Goal: Information Seeking & Learning: Check status

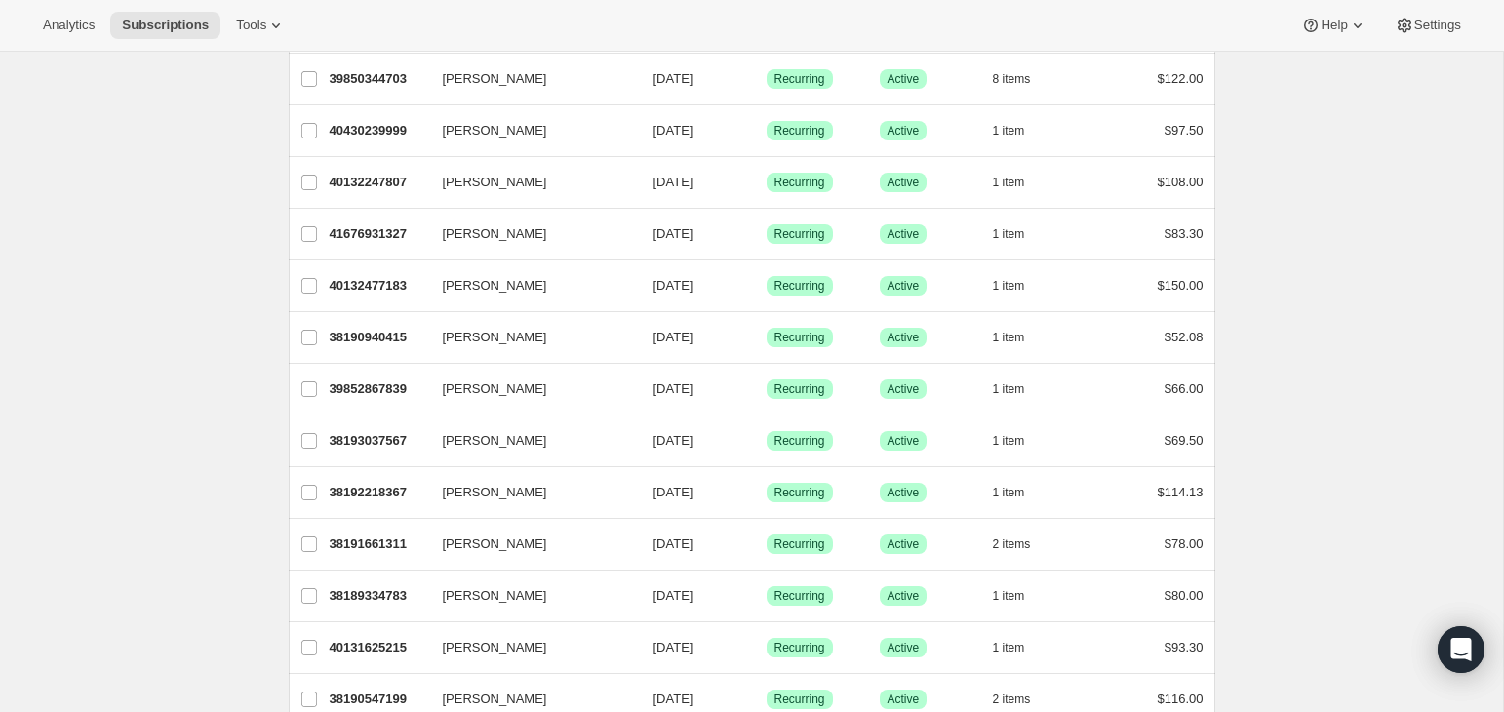
scroll to position [322, 0]
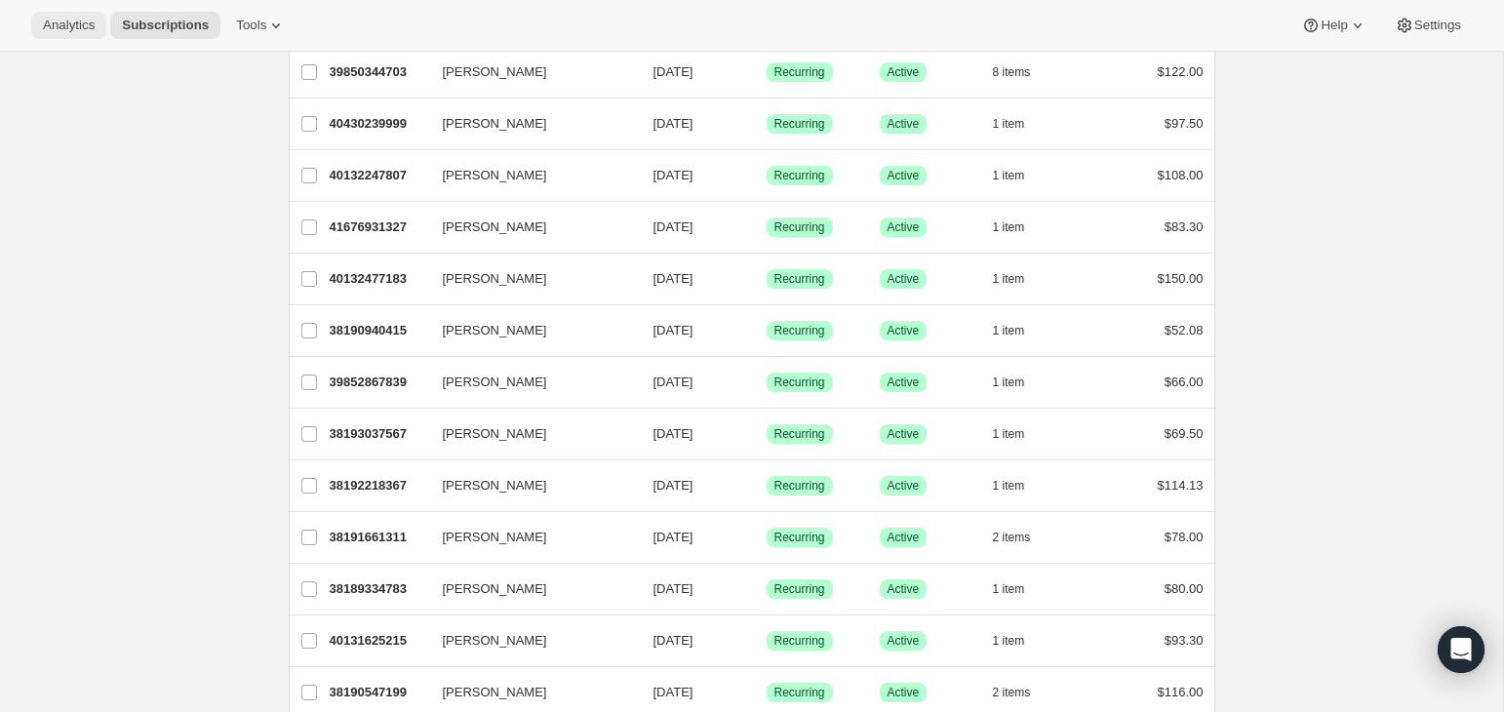
click at [35, 14] on button "Analytics" at bounding box center [68, 25] width 75 height 27
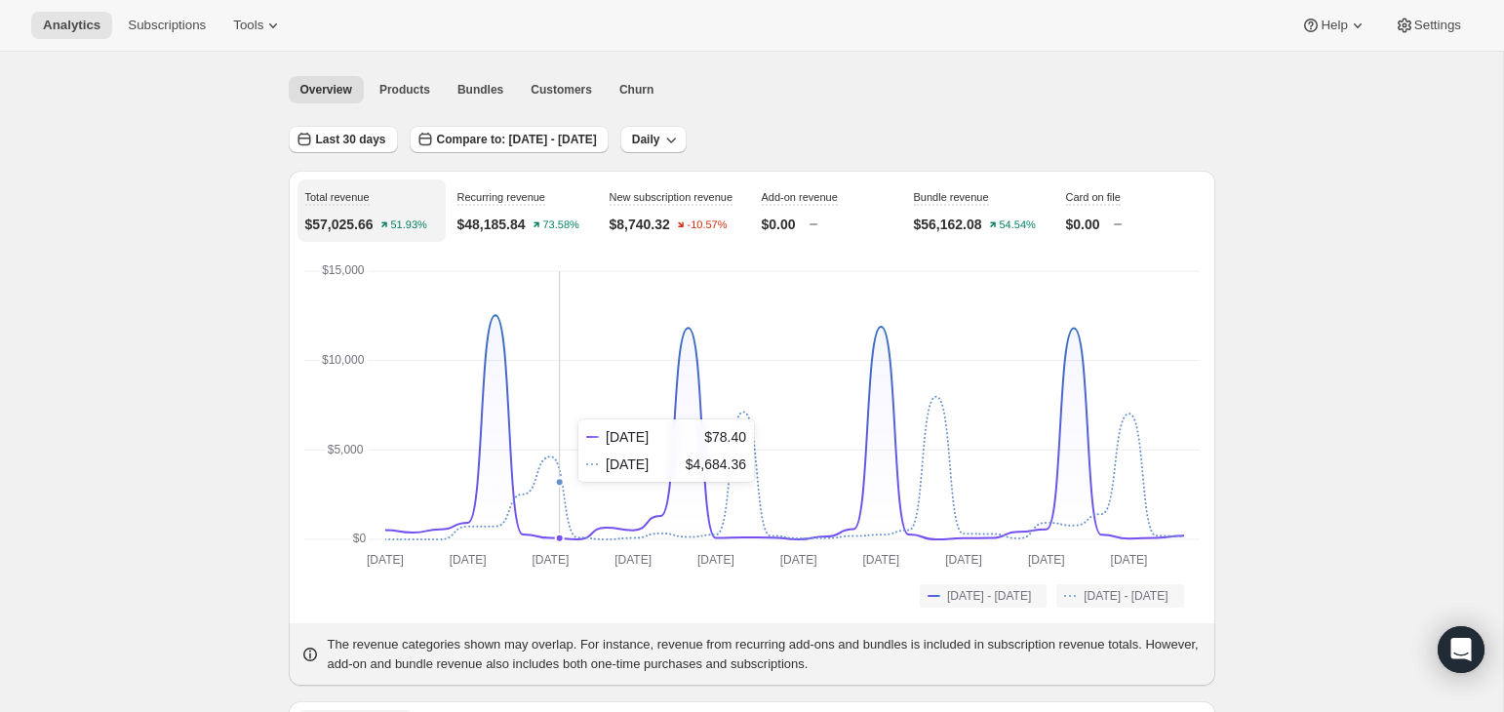
scroll to position [35, 0]
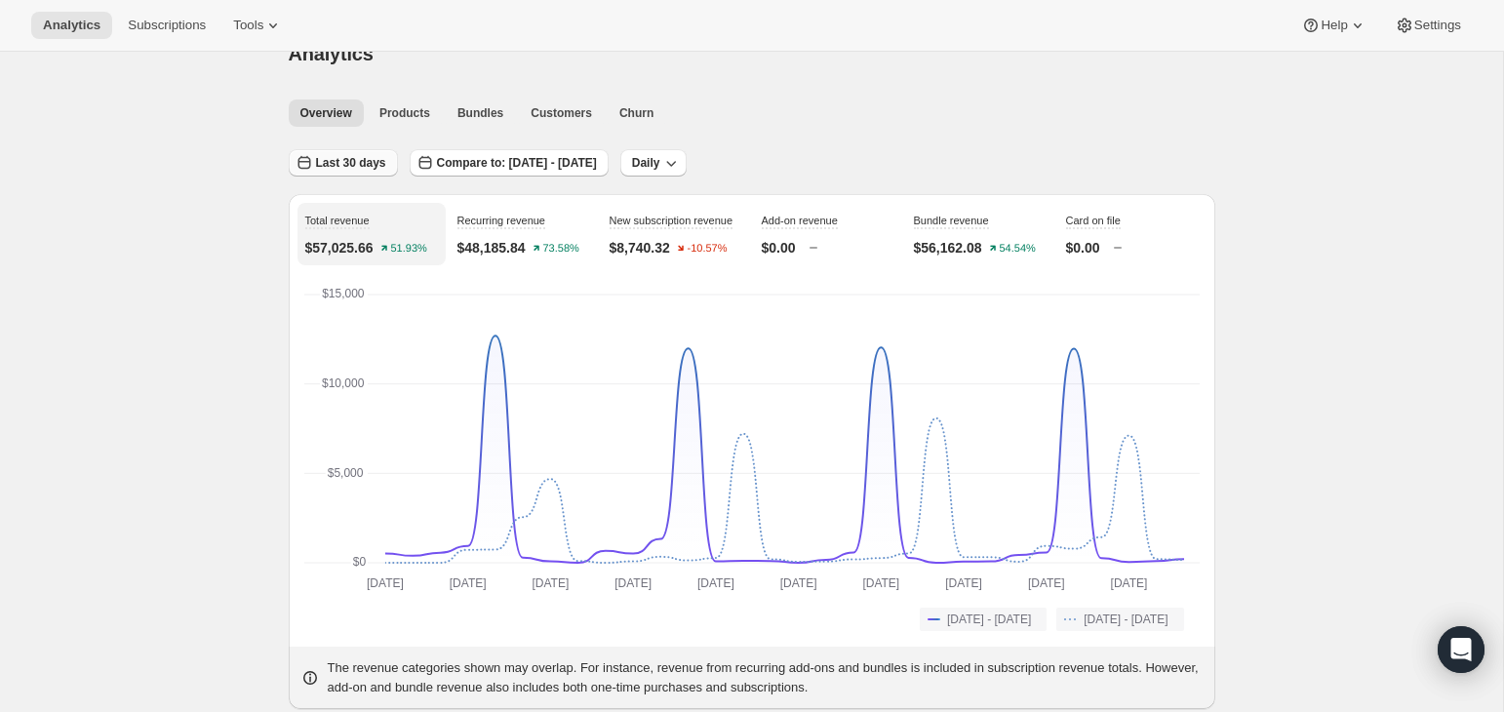
drag, startPoint x: 347, startPoint y: 160, endPoint x: 370, endPoint y: 165, distance: 23.0
click at [347, 160] on span "Last 30 days" at bounding box center [351, 163] width 70 height 16
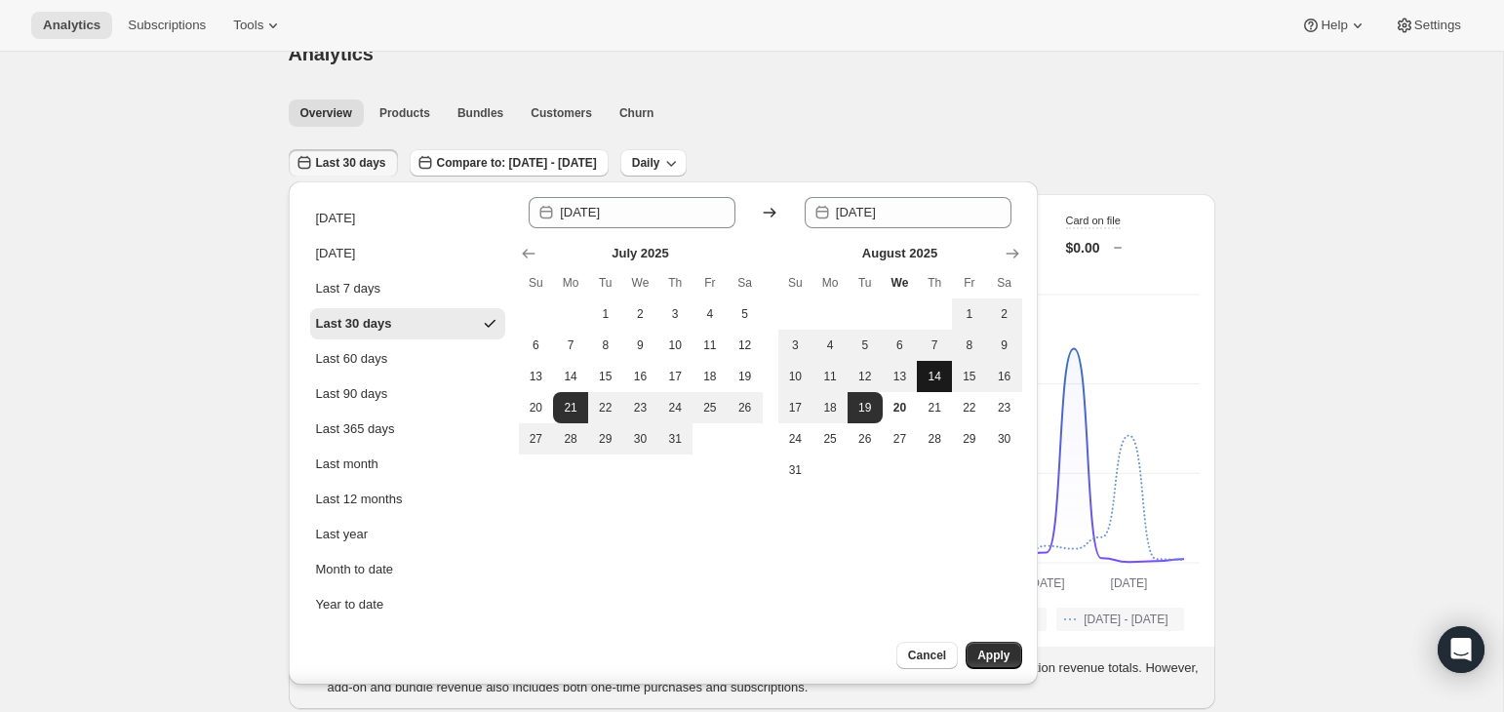
drag, startPoint x: 960, startPoint y: 312, endPoint x: 923, endPoint y: 388, distance: 84.6
click at [960, 314] on span "1" at bounding box center [970, 314] width 20 height 16
type input "[DATE]"
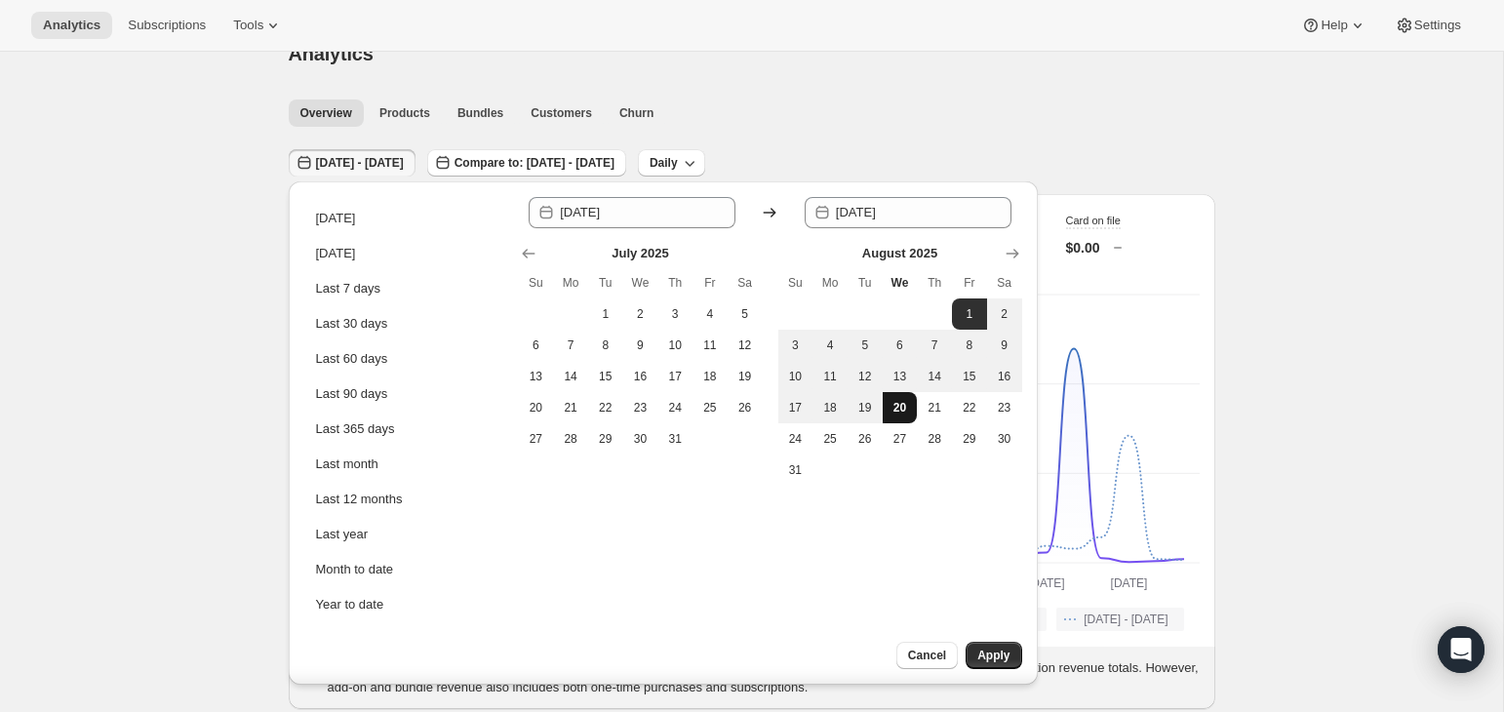
click at [899, 410] on span "20" at bounding box center [901, 408] width 20 height 16
type input "[DATE]"
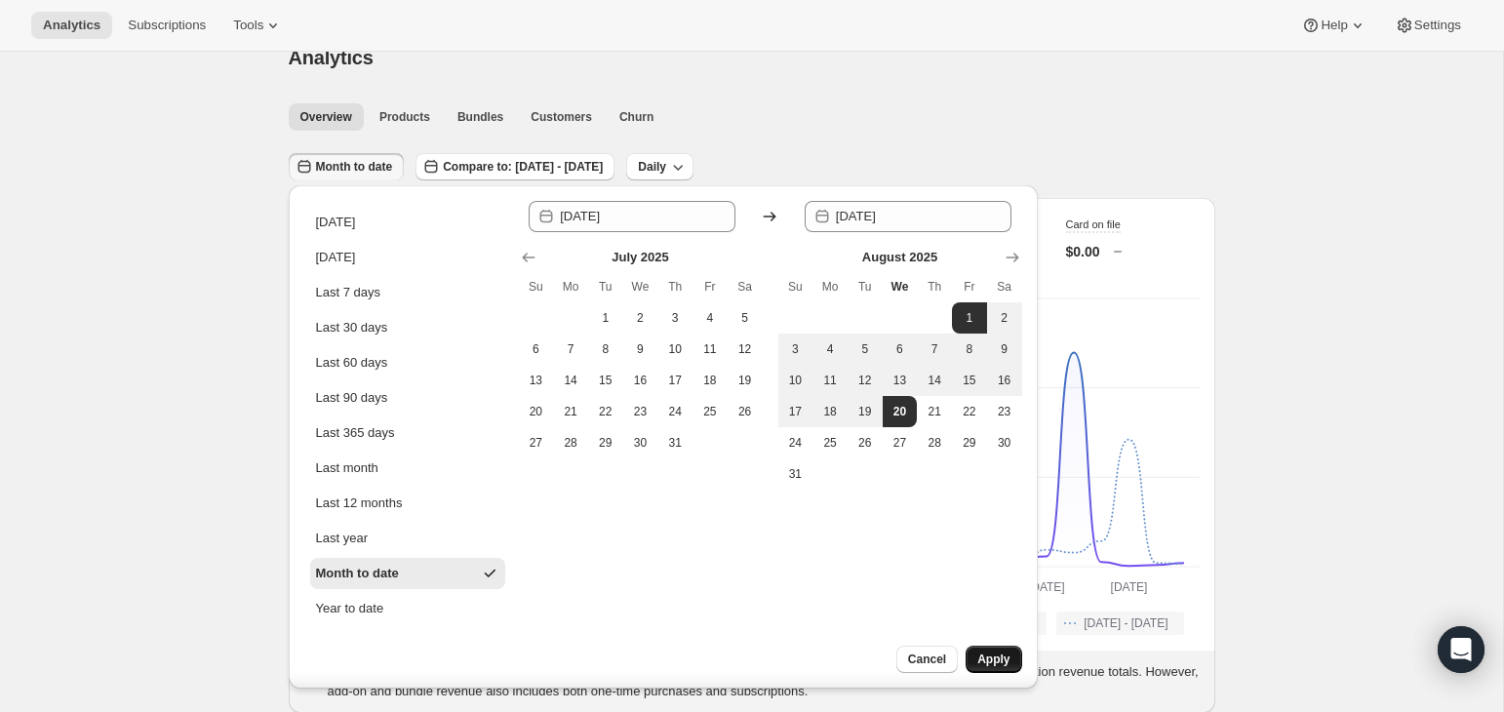
click at [988, 660] on span "Apply" at bounding box center [993, 660] width 32 height 16
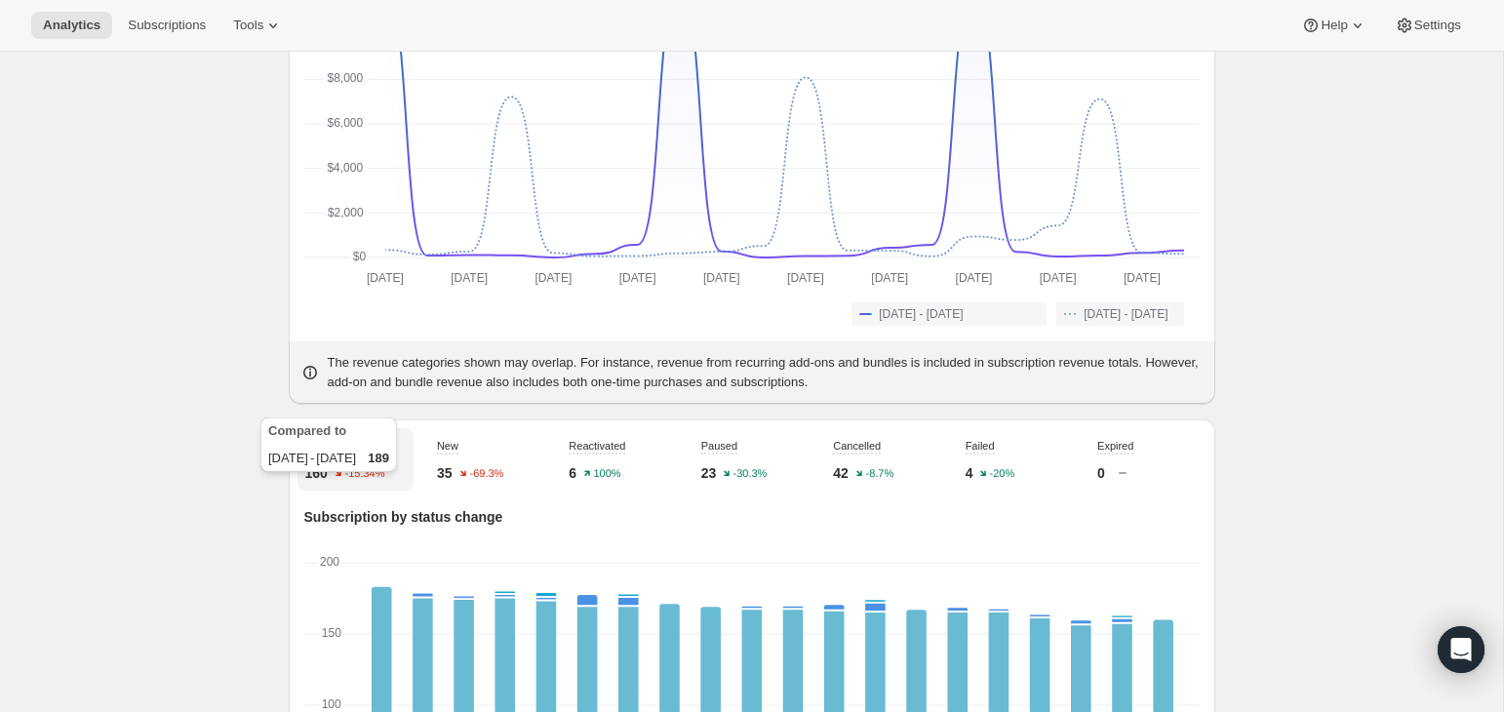
scroll to position [0, 0]
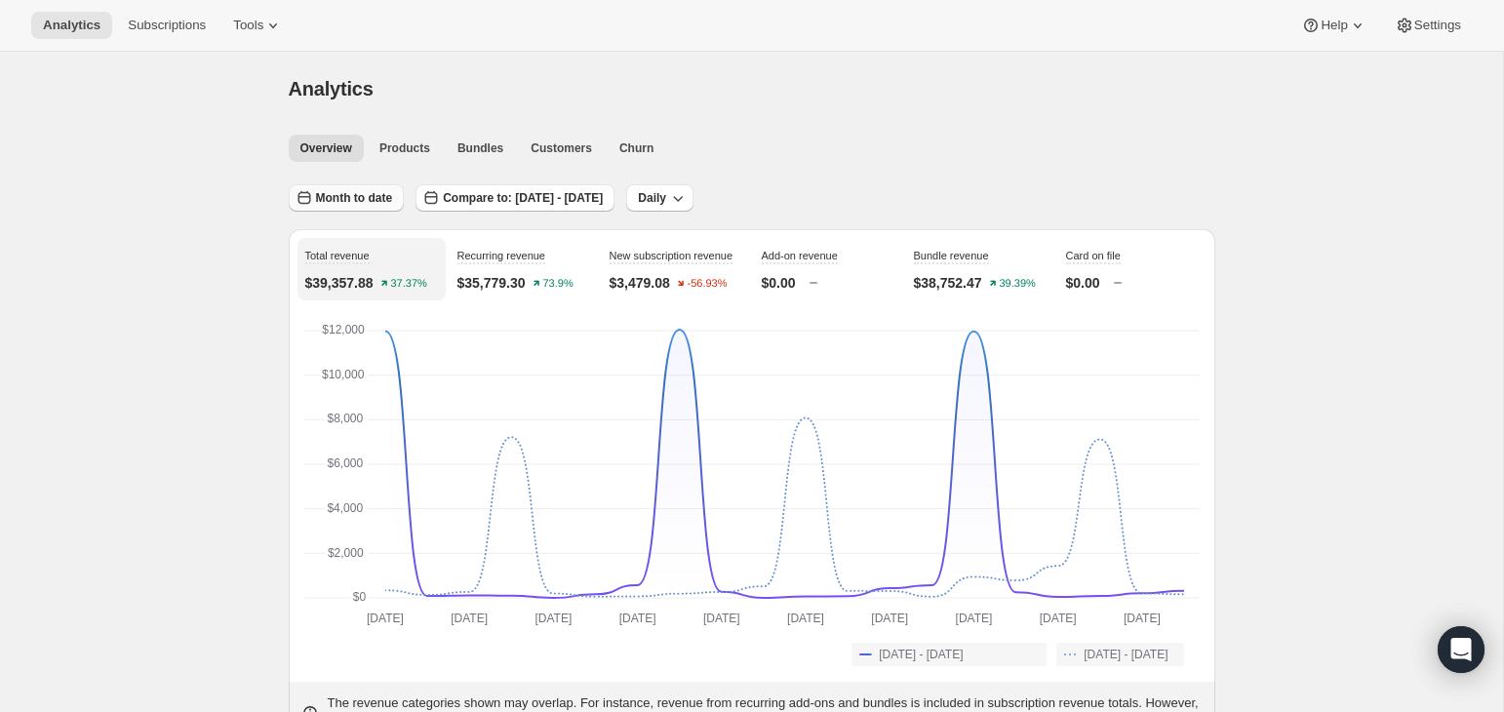
click at [342, 195] on span "Month to date" at bounding box center [354, 198] width 77 height 16
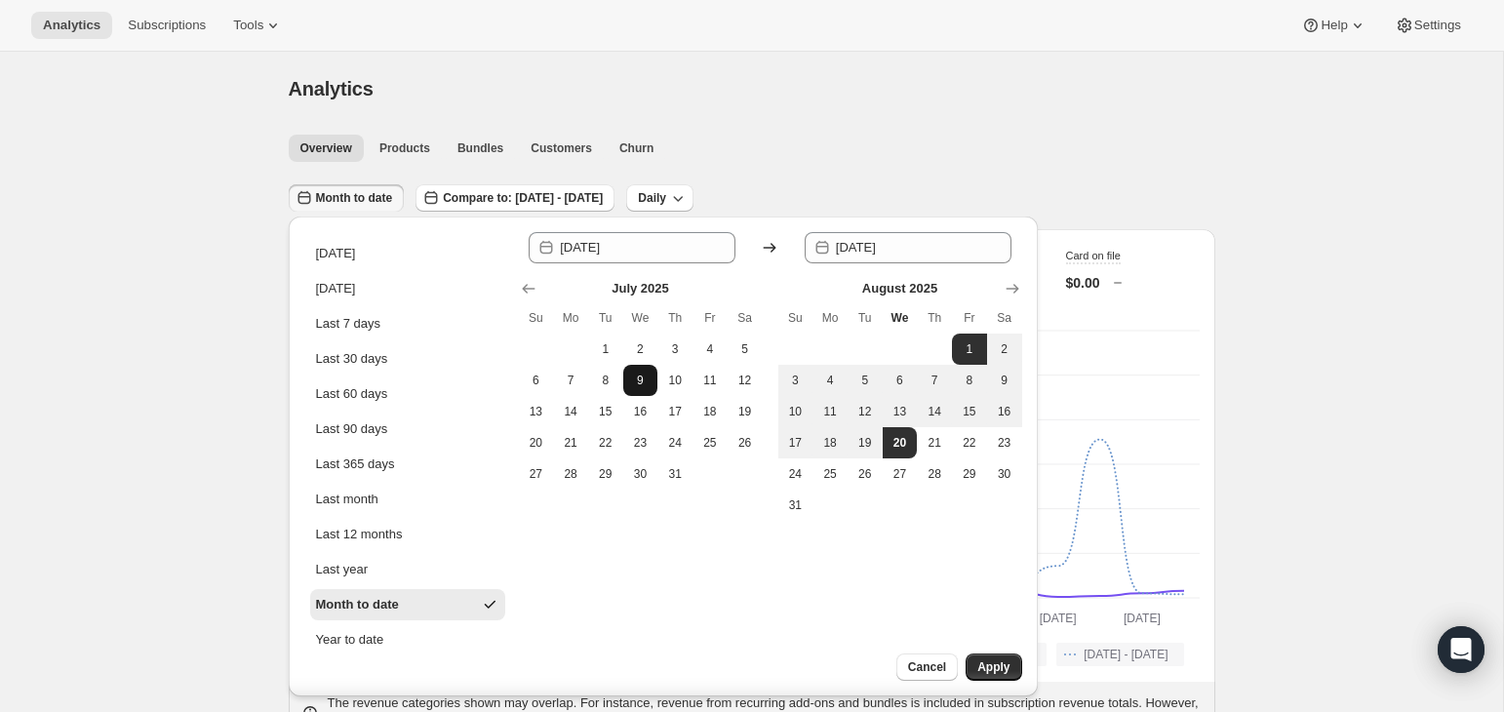
drag, startPoint x: 607, startPoint y: 350, endPoint x: 654, endPoint y: 393, distance: 64.2
click at [607, 350] on span "1" at bounding box center [606, 349] width 20 height 16
type input "[DATE]"
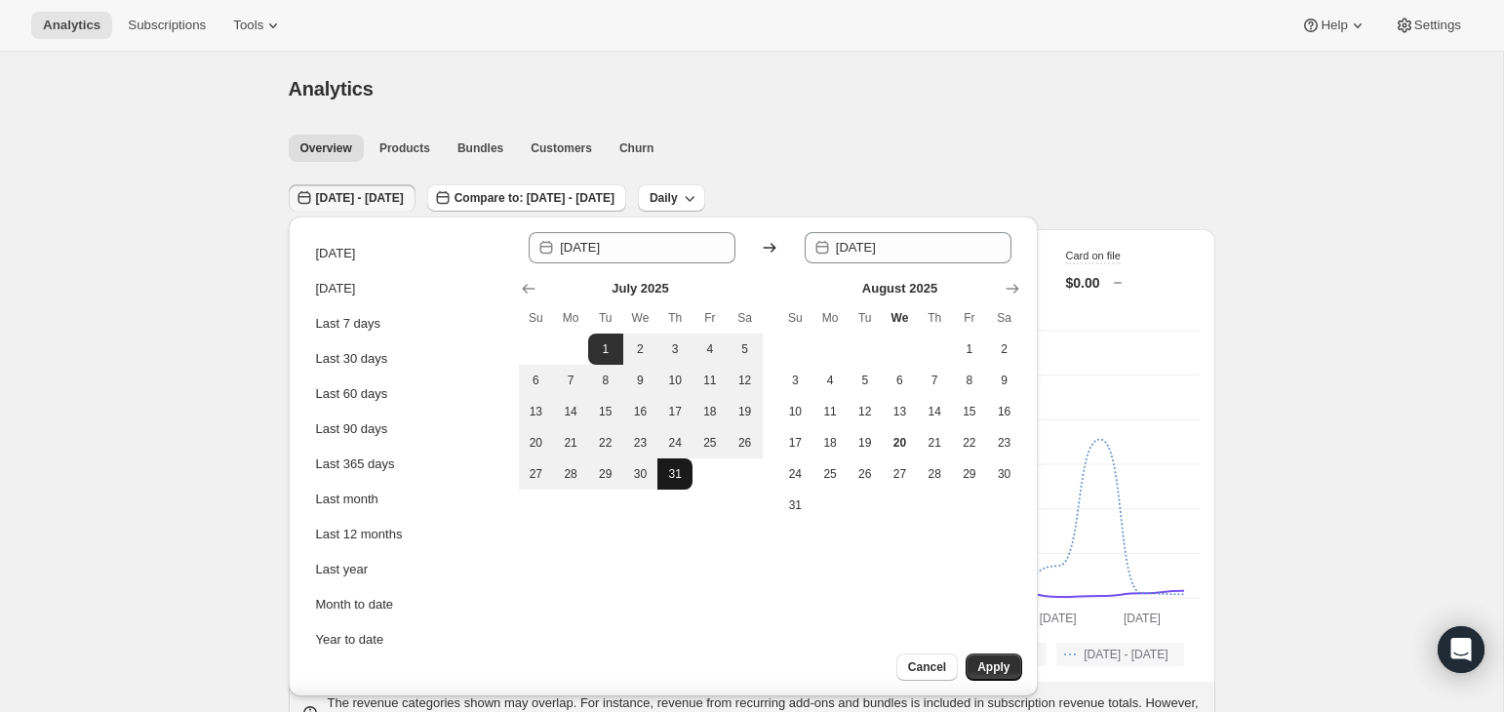
click at [671, 465] on button "31" at bounding box center [674, 473] width 35 height 31
type input "[DATE]"
click at [987, 665] on span "Apply" at bounding box center [993, 667] width 32 height 16
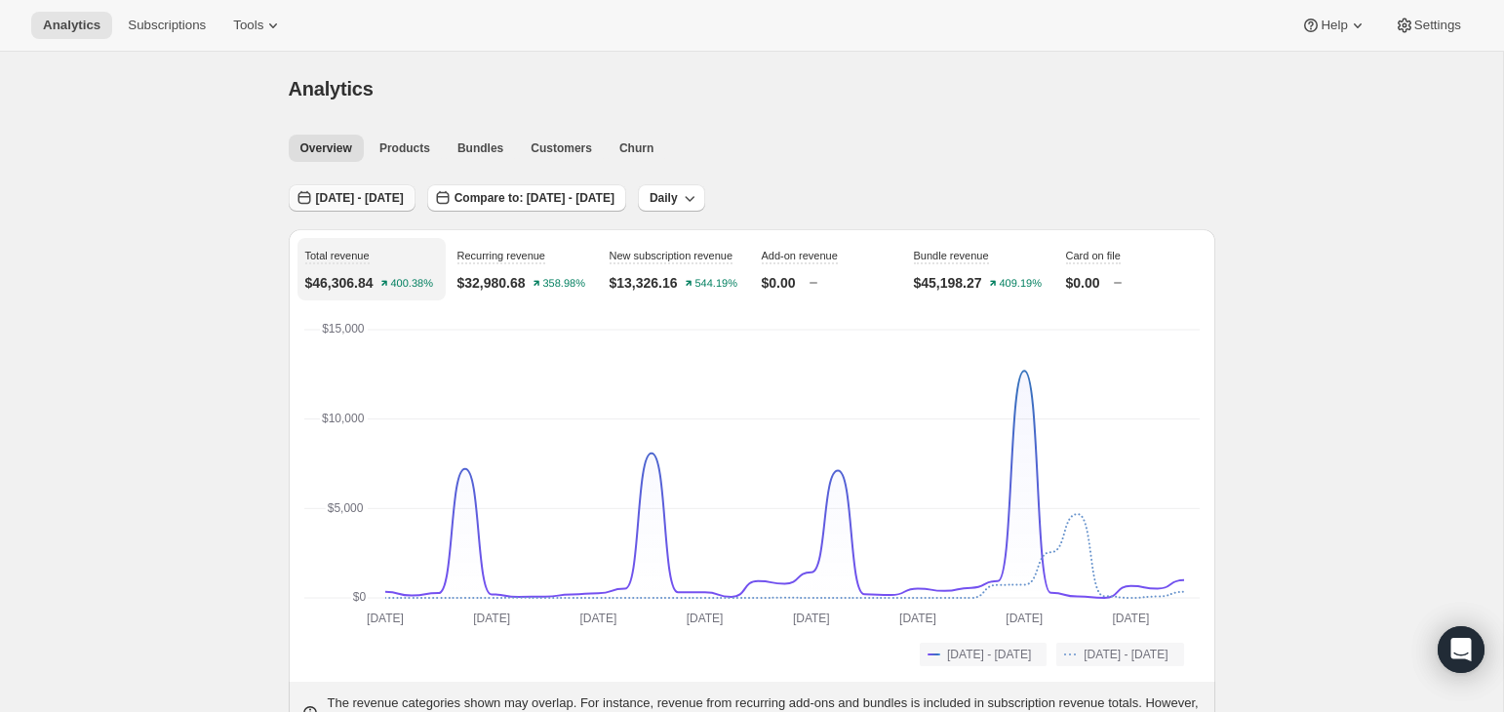
drag, startPoint x: 405, startPoint y: 199, endPoint x: 417, endPoint y: 202, distance: 13.0
click at [404, 201] on span "[DATE] - [DATE]" at bounding box center [360, 198] width 88 height 16
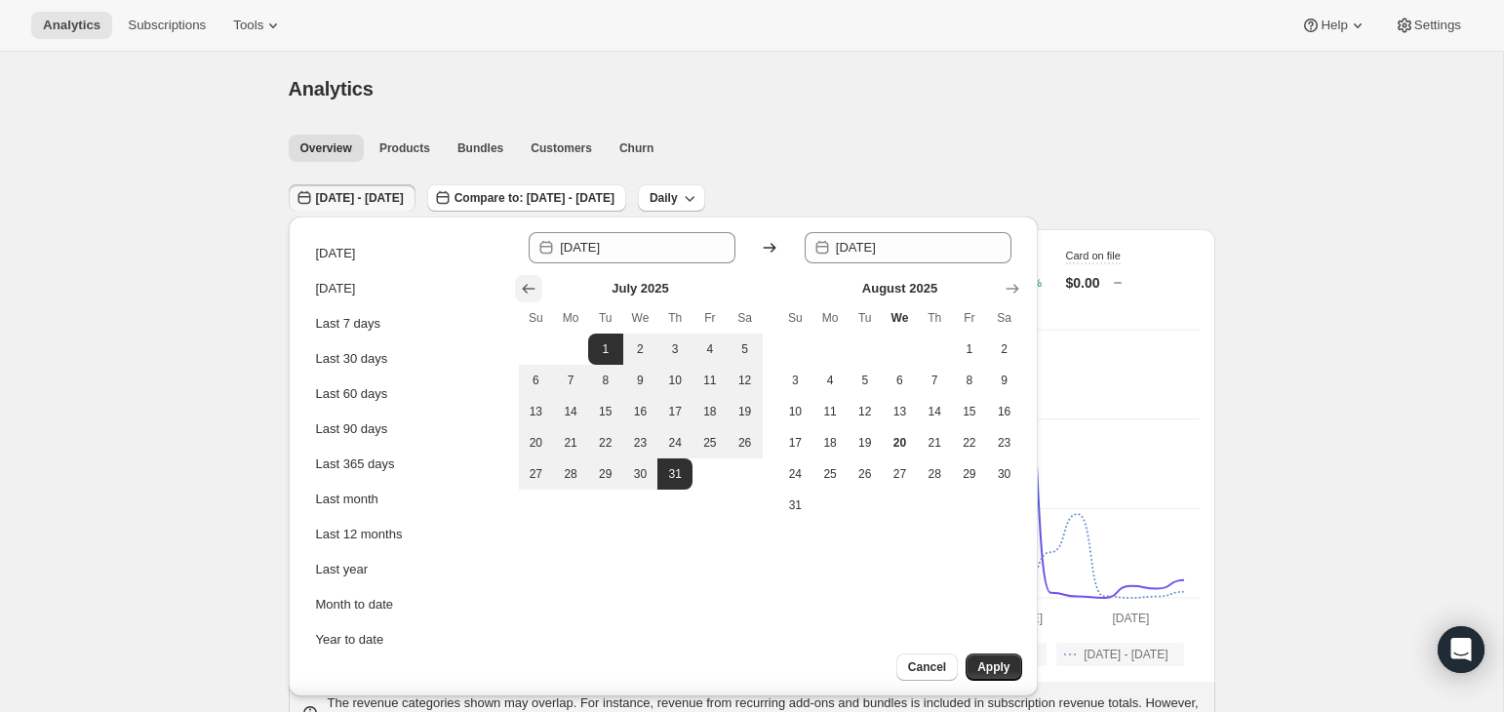
click at [535, 285] on icon "Show previous month, June 2025" at bounding box center [529, 289] width 20 height 20
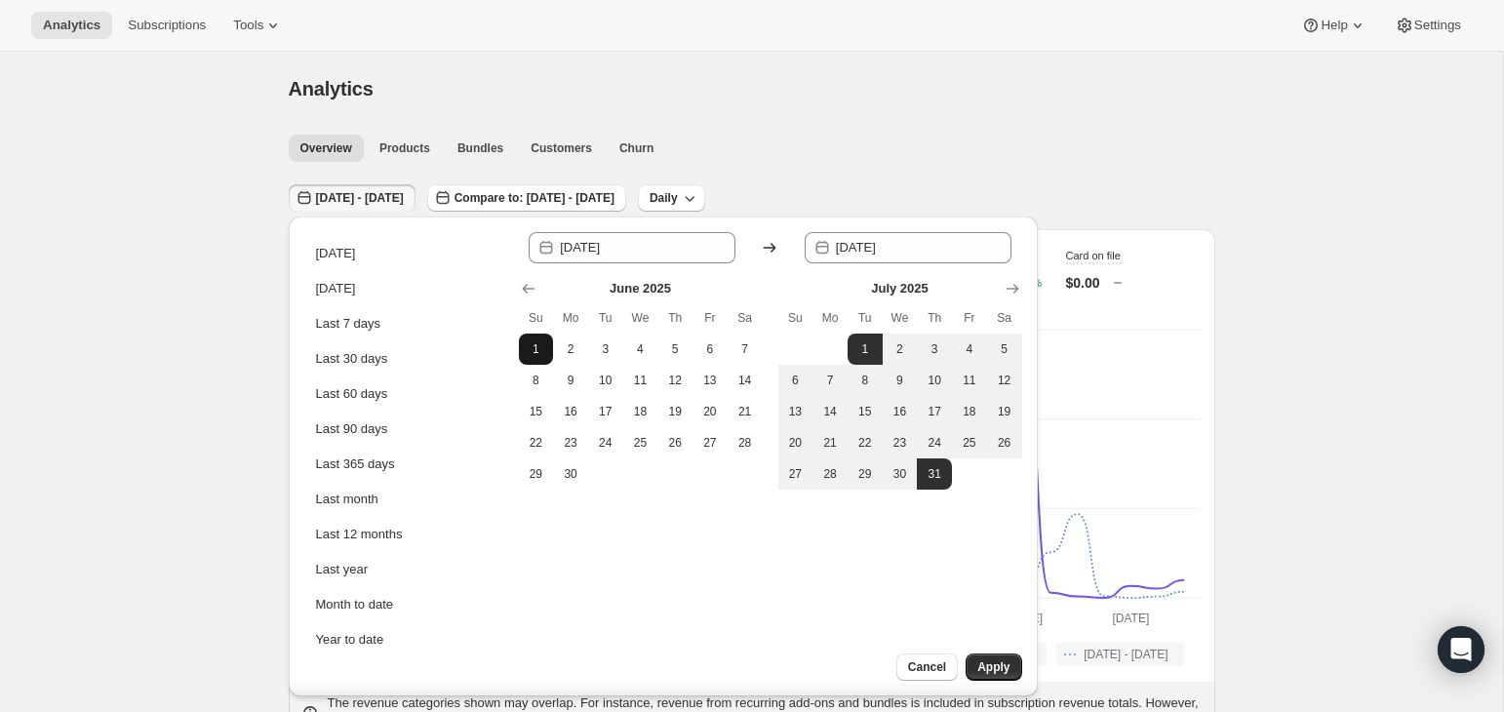
drag, startPoint x: 517, startPoint y: 347, endPoint x: 534, endPoint y: 347, distance: 16.6
click at [519, 347] on div "[DATE] Su Mo Tu We Th Fr Sa 1 2 3 4 5 6 7 8 9 10 11 12 13 14 15 16 17 18 19 20 …" at bounding box center [762, 376] width 519 height 226
click at [534, 347] on span "1" at bounding box center [537, 349] width 20 height 16
type input "[DATE]"
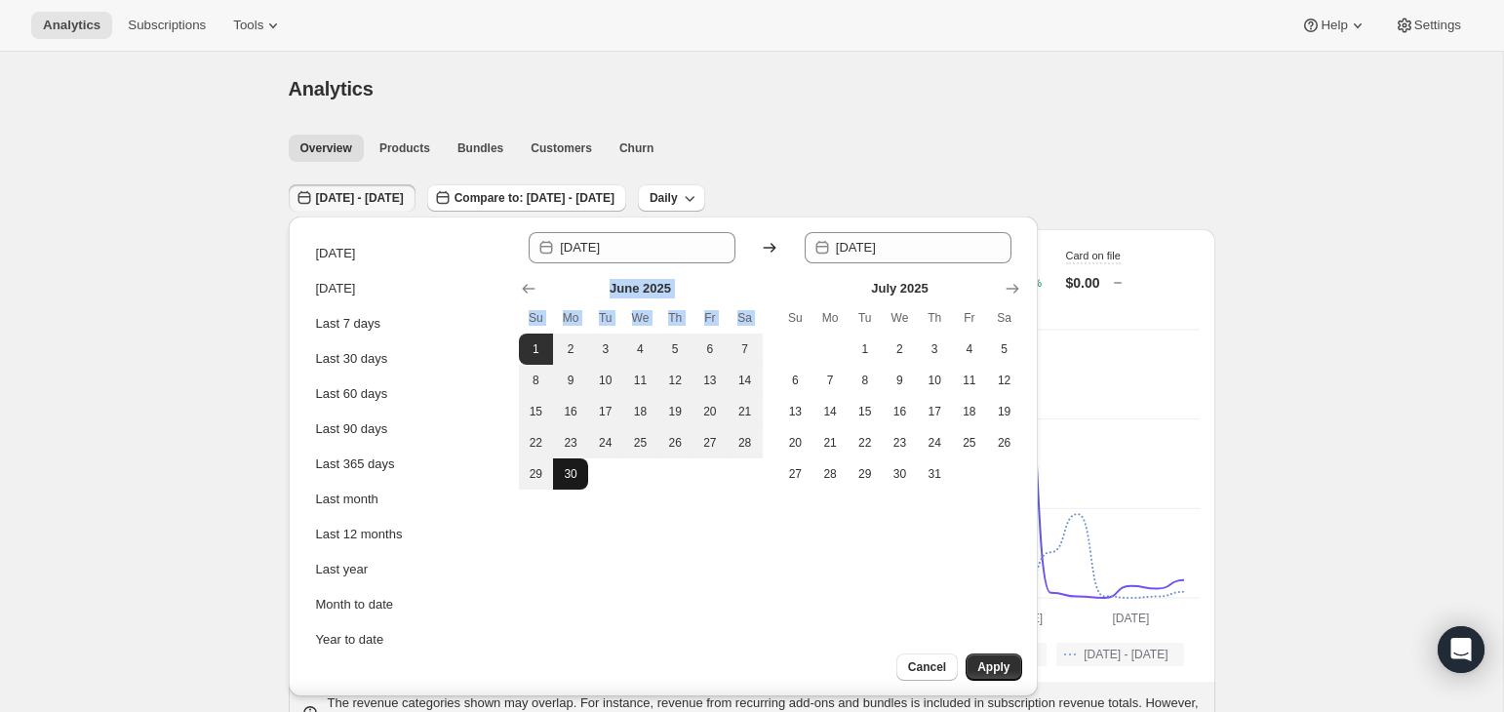
click at [576, 484] on button "30" at bounding box center [570, 473] width 35 height 31
type input "[DATE]"
click at [998, 671] on span "Apply" at bounding box center [993, 667] width 32 height 16
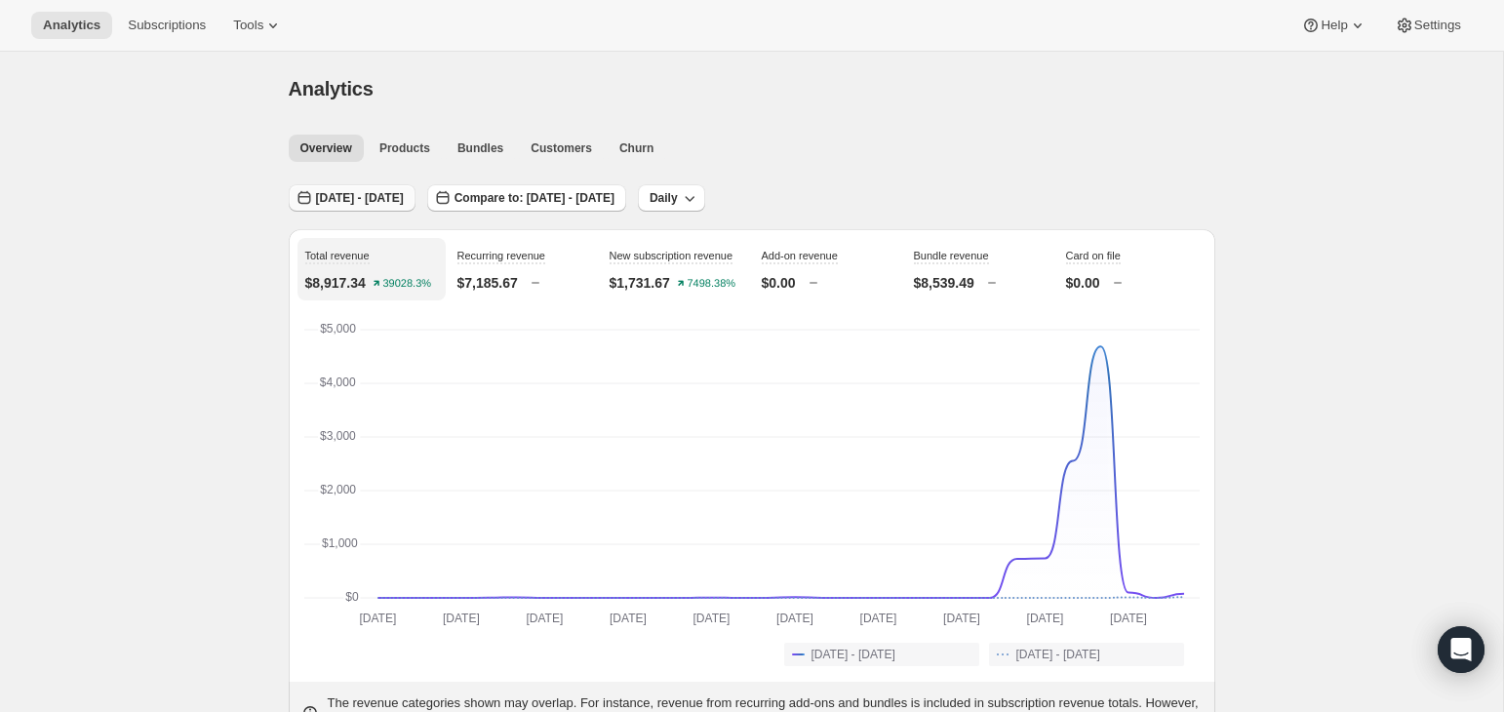
drag, startPoint x: 459, startPoint y: 204, endPoint x: 486, endPoint y: 206, distance: 26.4
click at [404, 205] on span "[DATE] - [DATE]" at bounding box center [360, 198] width 88 height 16
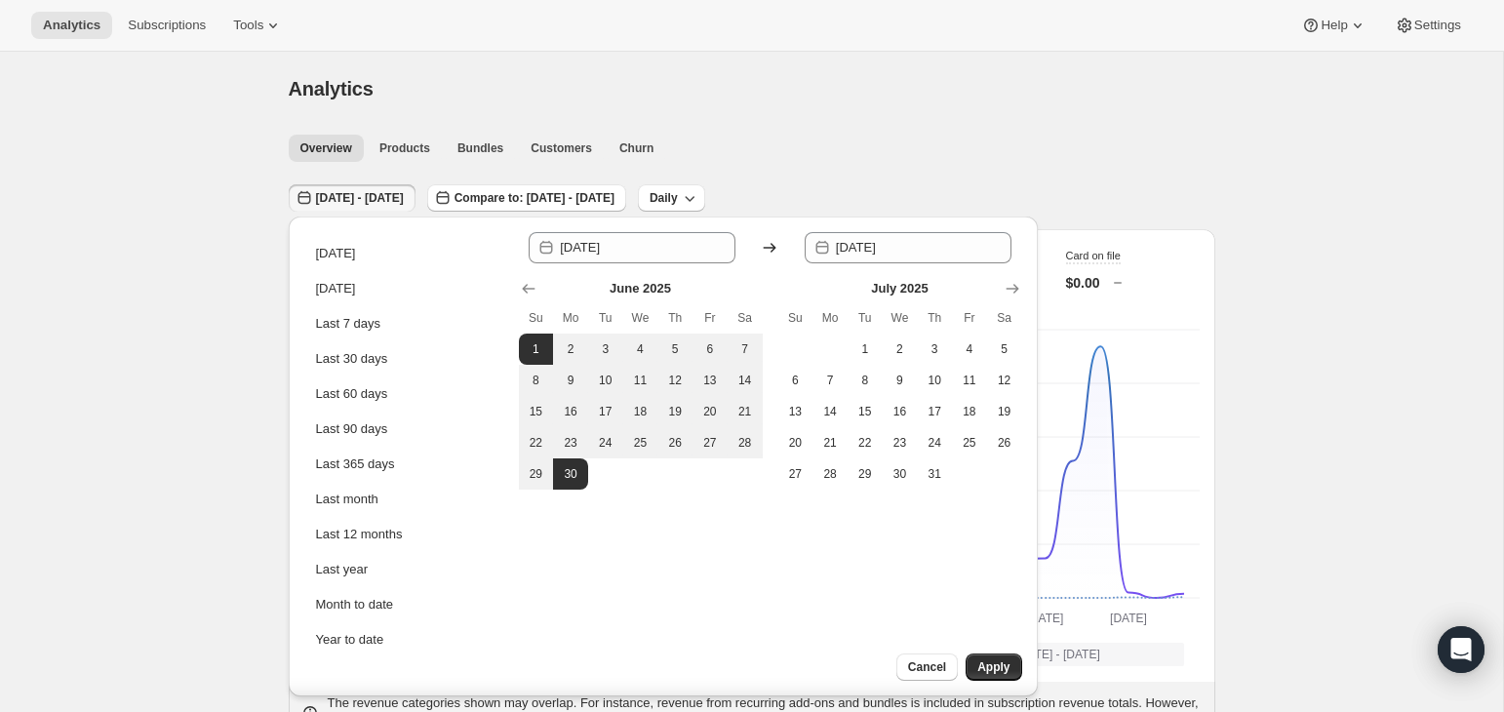
click at [1032, 284] on div "[DATE] [DATE] Last 7 days Last 30 days Last 60 days Last 90 days Last 365 days …" at bounding box center [663, 457] width 749 height 480
click at [1021, 287] on icon "Show next month, August 2025" at bounding box center [1013, 289] width 20 height 20
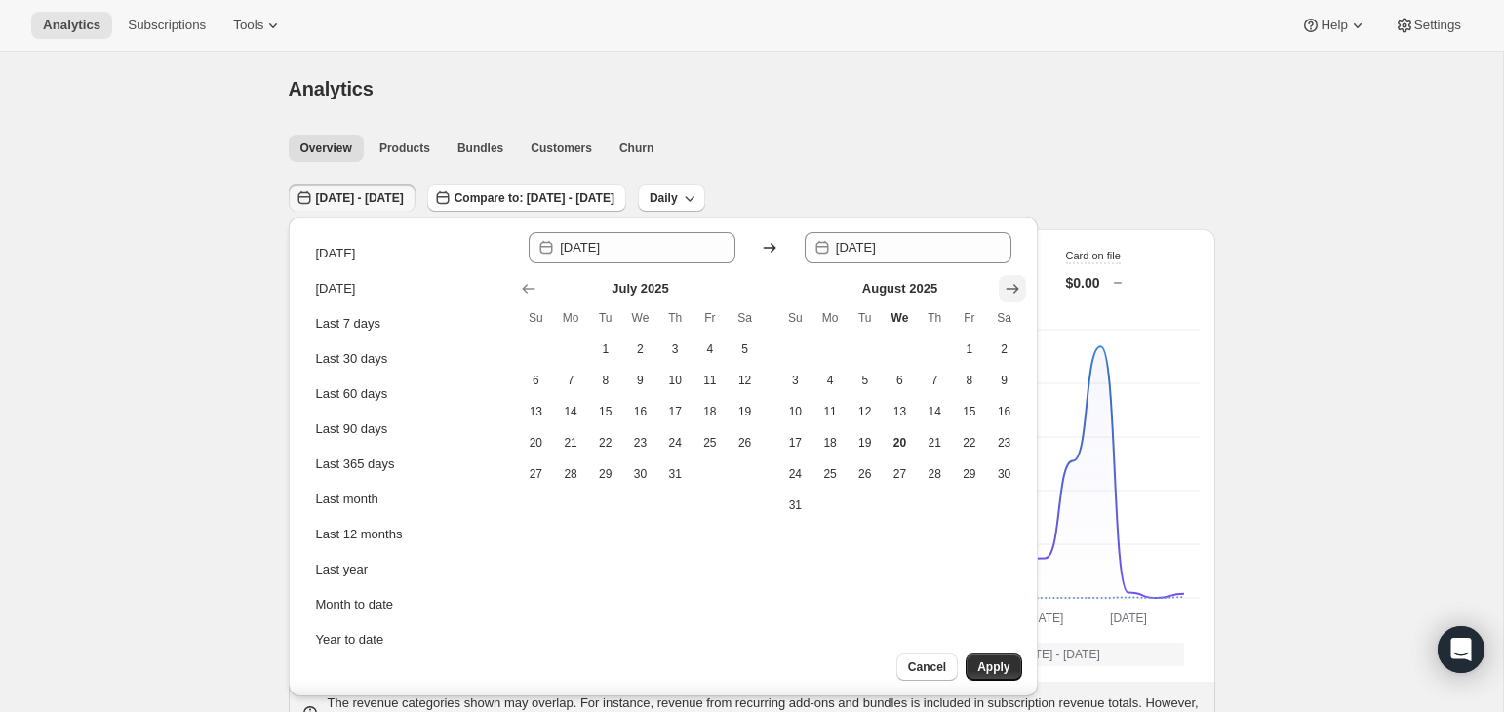
click at [1020, 287] on icon "Show next month, September 2025" at bounding box center [1013, 289] width 20 height 20
click at [716, 349] on span "1" at bounding box center [710, 349] width 20 height 16
type input "[DATE]"
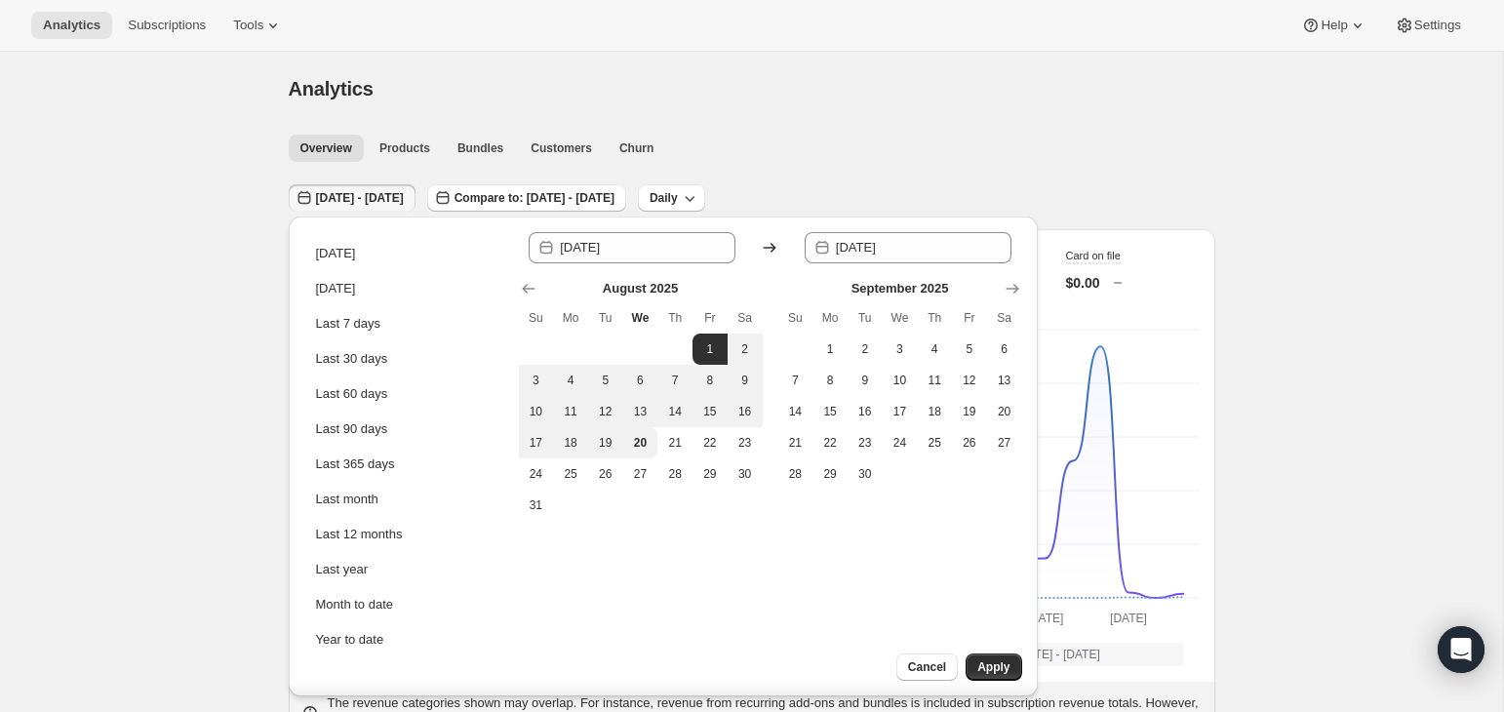
drag, startPoint x: 643, startPoint y: 441, endPoint x: 920, endPoint y: 622, distance: 331.1
click at [643, 442] on span "20" at bounding box center [641, 443] width 20 height 16
type input "[DATE]"
click at [996, 668] on span "Apply" at bounding box center [993, 667] width 32 height 16
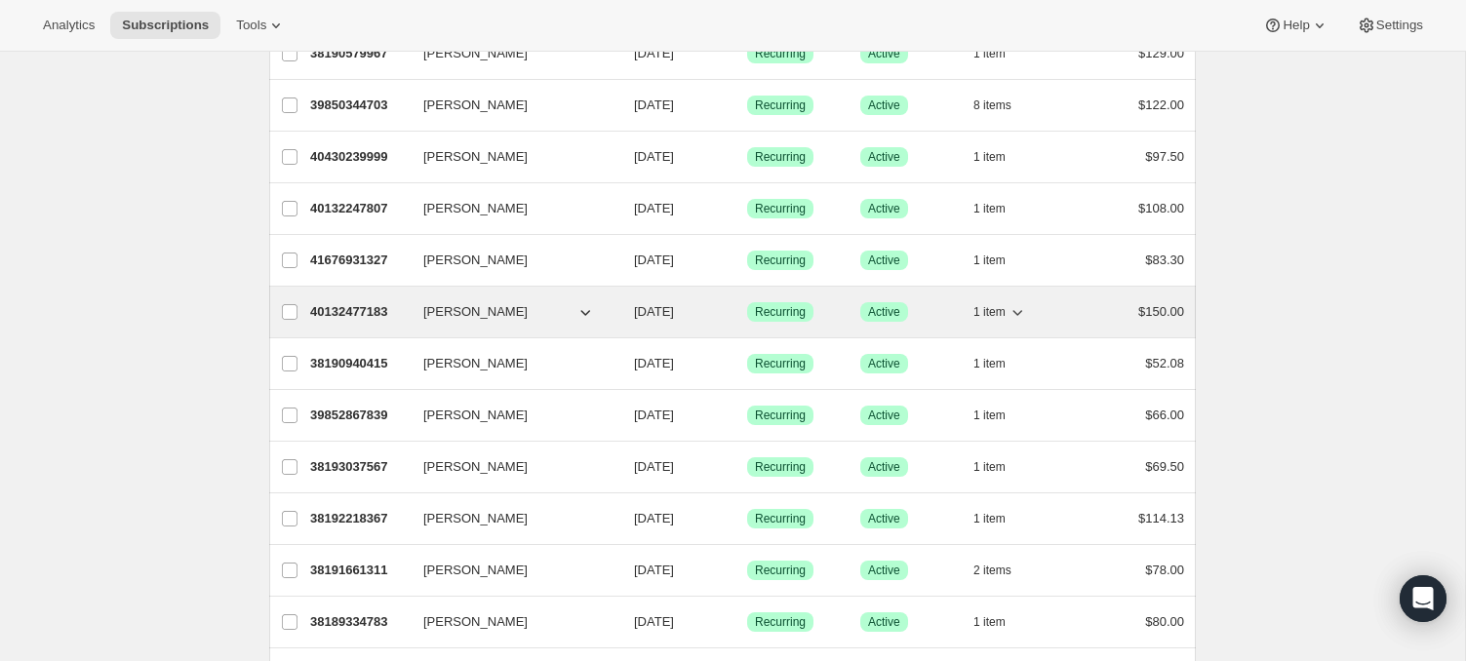
scroll to position [290, 0]
